Goal: Task Accomplishment & Management: Complete application form

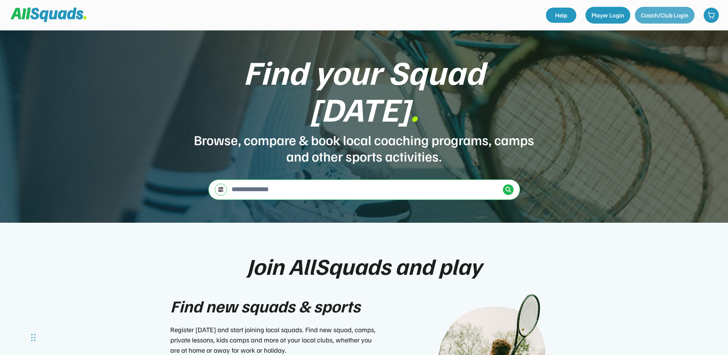
click at [652, 12] on button "Coach/Club Login" at bounding box center [664, 15] width 60 height 17
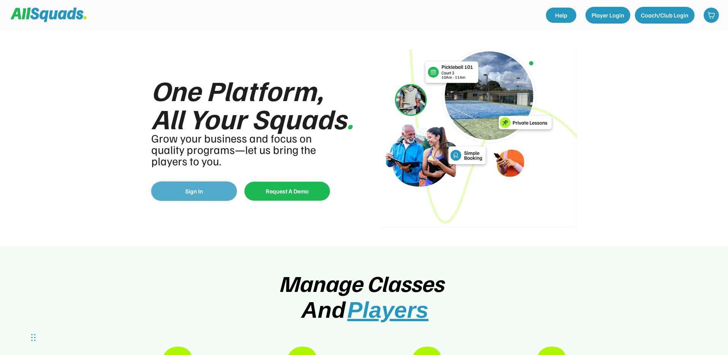
click at [219, 190] on button "Sign In" at bounding box center [193, 191] width 85 height 19
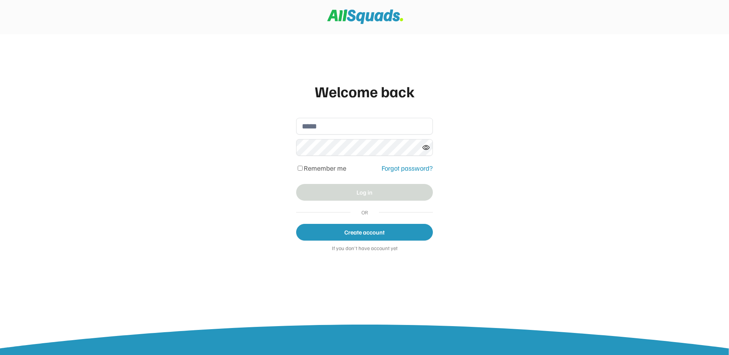
click at [327, 235] on button "Create account" at bounding box center [364, 232] width 137 height 17
select select "******"
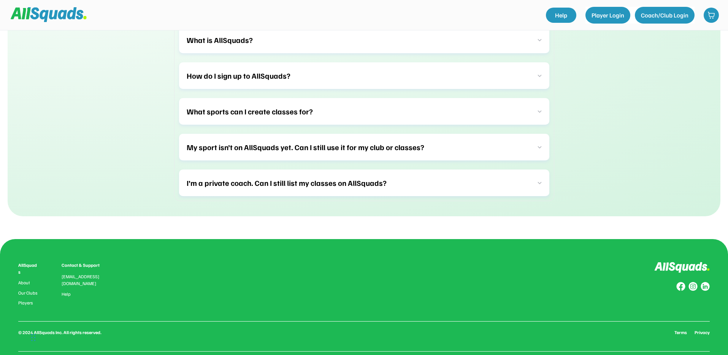
scroll to position [2350, 0]
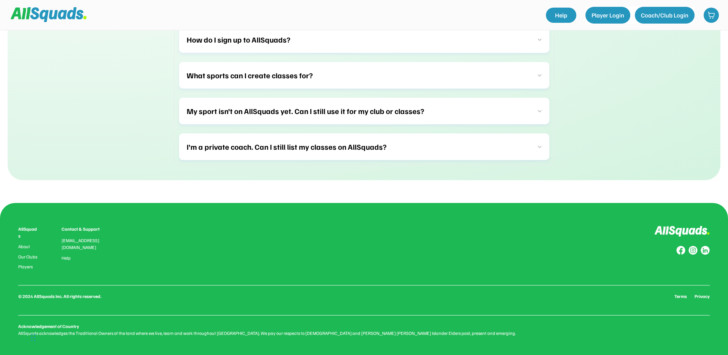
click at [707, 252] on img at bounding box center [704, 250] width 9 height 9
